Goal: Find specific page/section: Find specific page/section

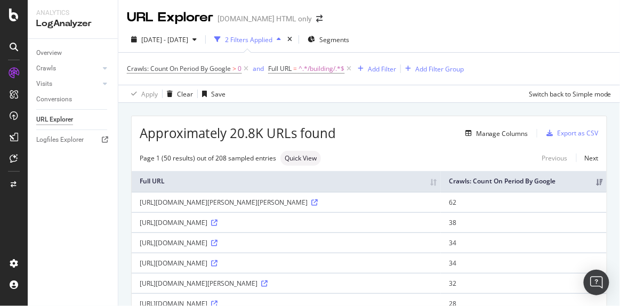
scroll to position [17, 0]
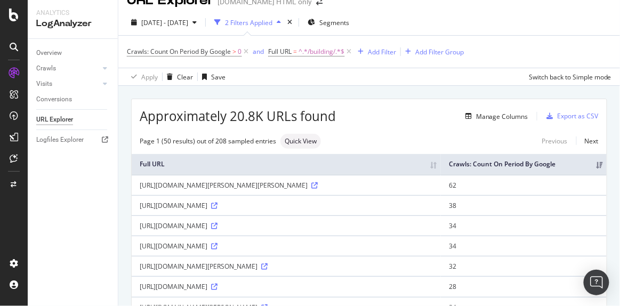
click at [347, 122] on div "Approximately 20.8K URLs found Manage Columns Export as CSV" at bounding box center [369, 112] width 475 height 26
click at [314, 56] on span "^.*/building/.*$" at bounding box center [322, 51] width 46 height 15
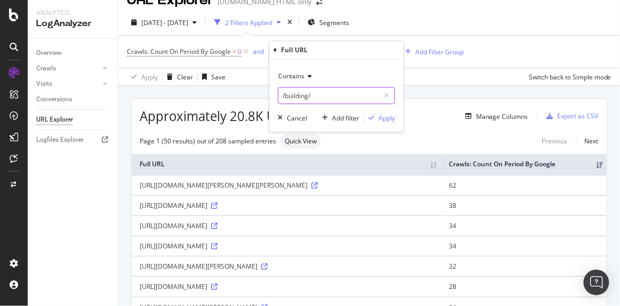
click at [308, 88] on input "/building/" at bounding box center [328, 95] width 101 height 17
paste input "sporting_amenities"
type input "sporting_amenities"
click at [386, 119] on div "Apply" at bounding box center [387, 118] width 17 height 9
